Goal: Navigation & Orientation: Go to known website

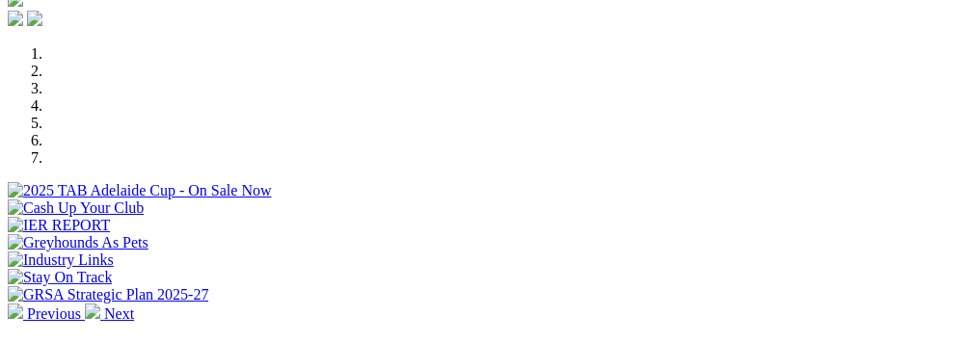
scroll to position [548, 0]
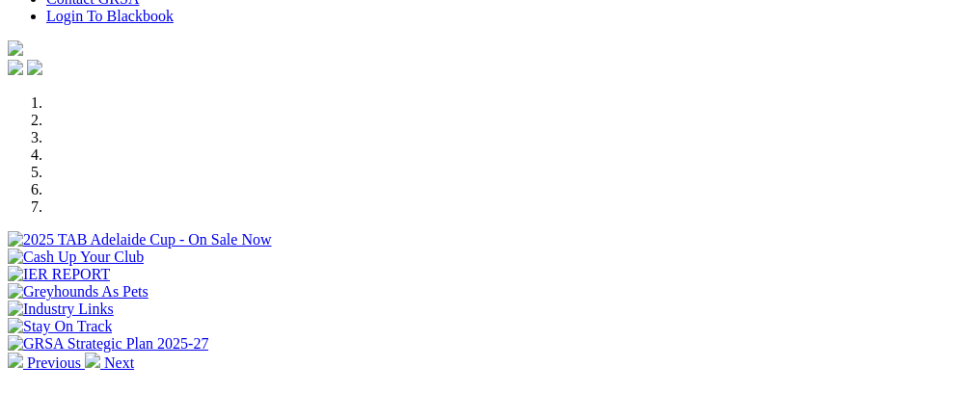
scroll to position [521, 0]
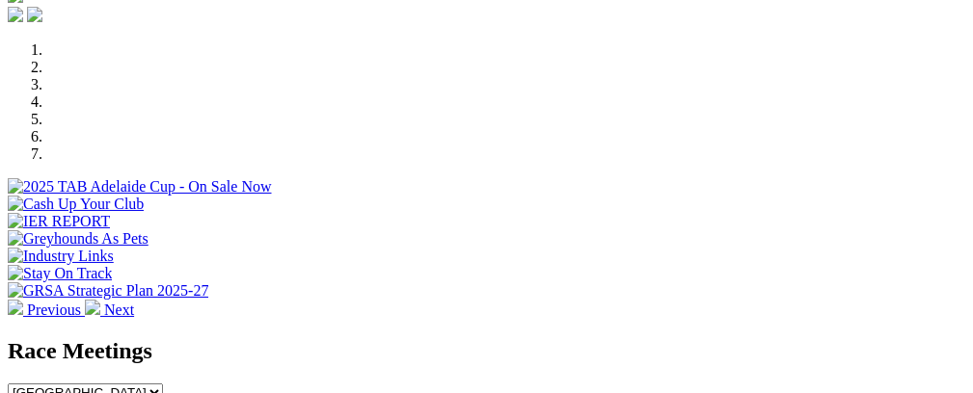
scroll to position [682, 0]
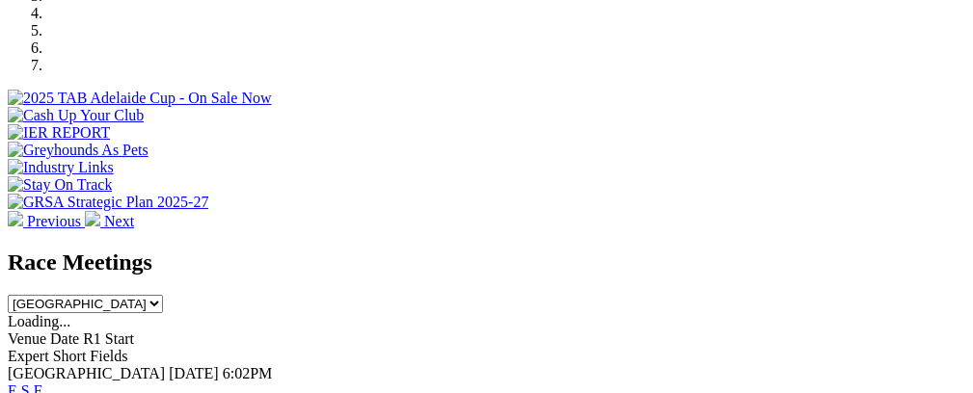
scroll to position [515, 0]
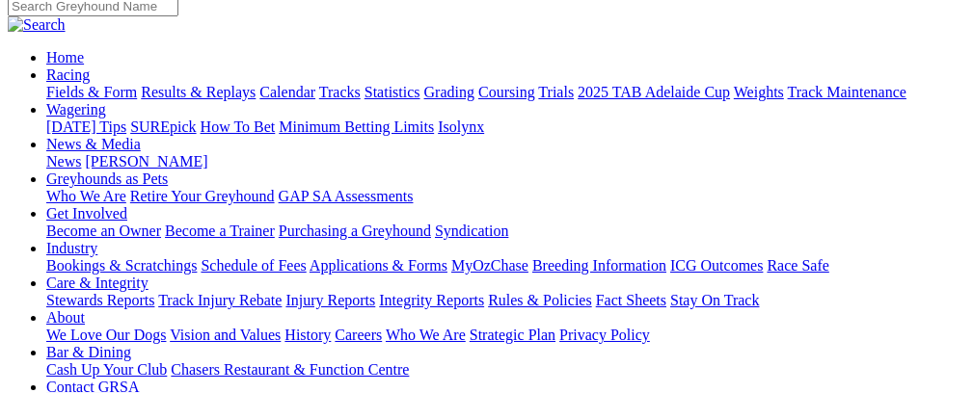
scroll to position [120, 0]
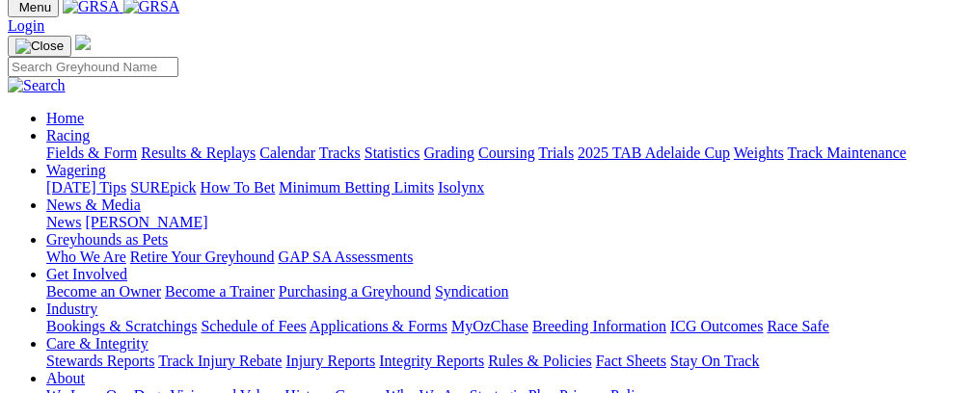
scroll to position [33, 0]
